Goal: Use online tool/utility: Utilize a website feature to perform a specific function

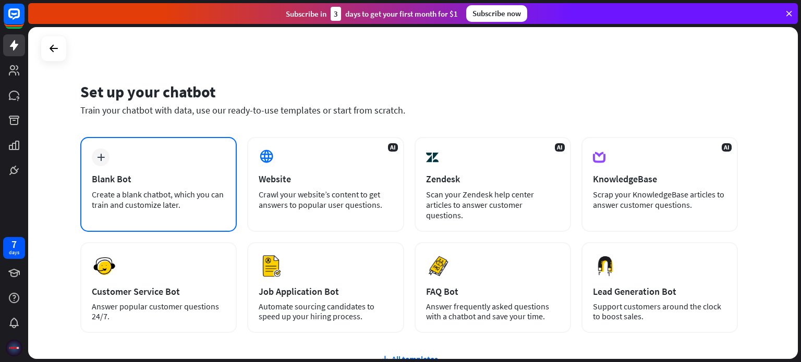
click at [135, 187] on div "plus Blank Bot Create a blank chatbot, which you can train and customize later." at bounding box center [158, 184] width 156 height 95
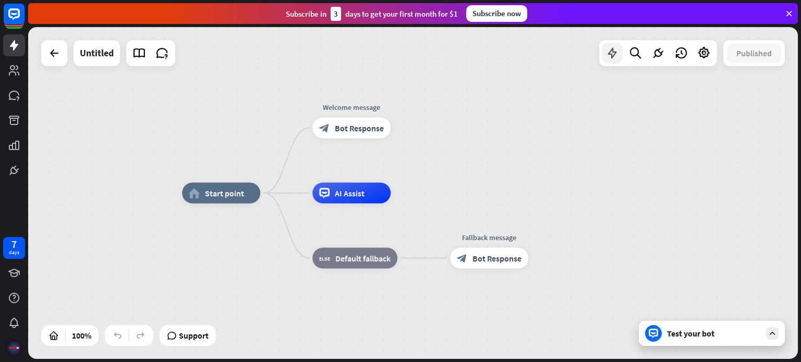
click at [614, 52] on icon at bounding box center [612, 53] width 14 height 14
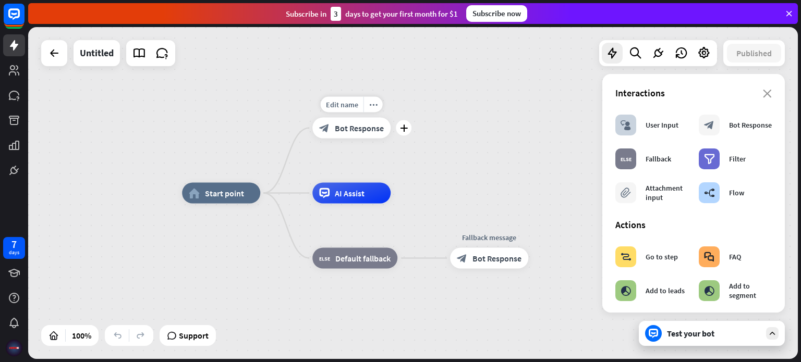
click at [371, 106] on icon "more_horiz" at bounding box center [373, 105] width 8 height 8
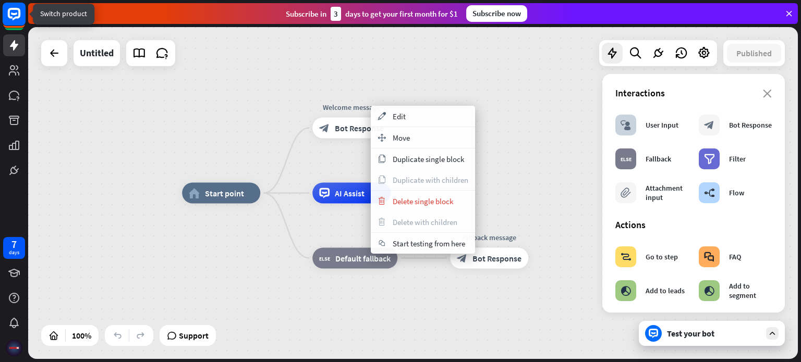
click at [11, 20] on rect at bounding box center [14, 14] width 23 height 23
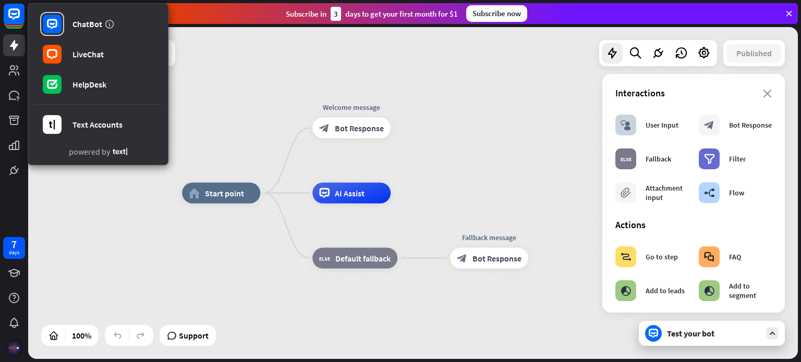
click at [233, 55] on div "home_2 Start point Welcome message block_bot_response Bot Response AI Assist bl…" at bounding box center [412, 193] width 769 height 332
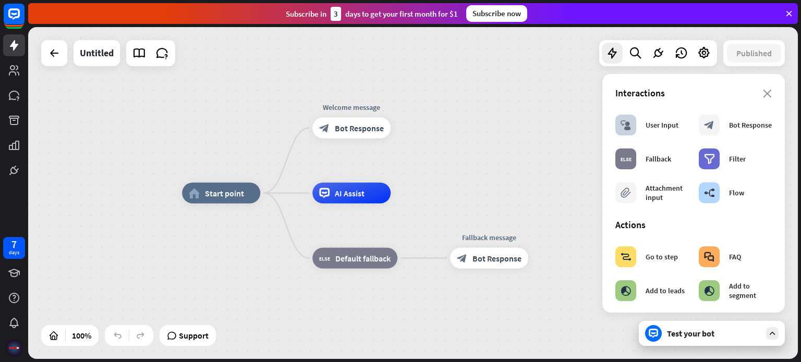
click at [788, 14] on icon at bounding box center [788, 13] width 9 height 9
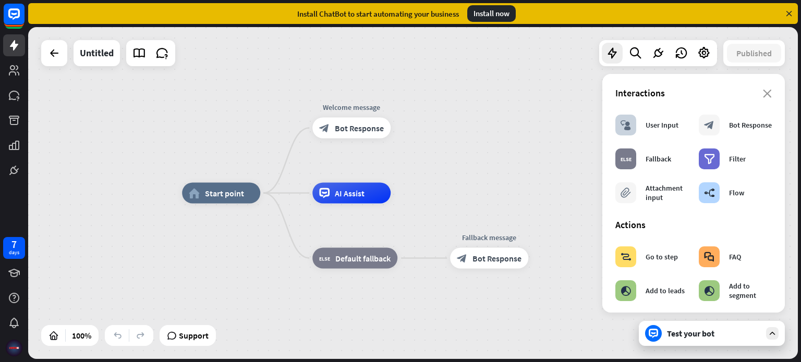
click at [786, 12] on icon at bounding box center [788, 13] width 9 height 9
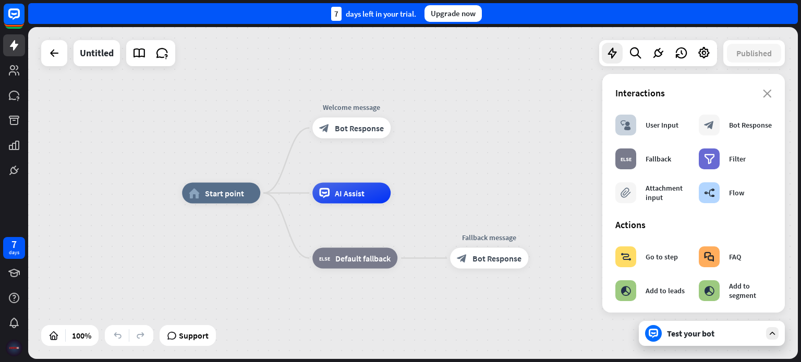
click at [18, 345] on img at bounding box center [14, 348] width 17 height 17
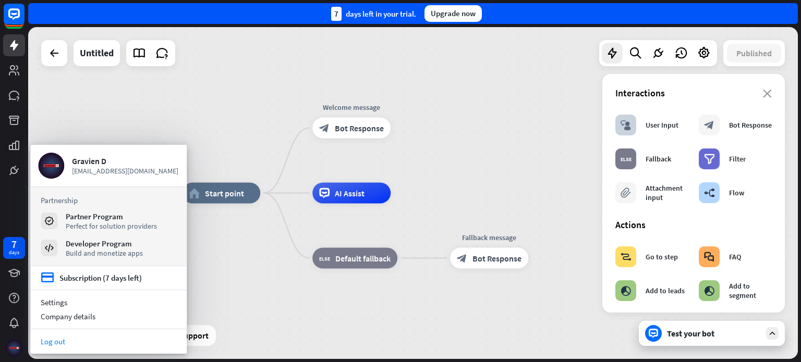
click at [60, 343] on link "Log out" at bounding box center [108, 342] width 156 height 14
